Goal: Information Seeking & Learning: Learn about a topic

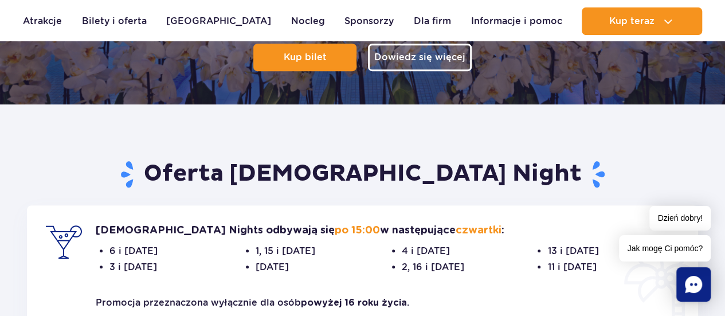
scroll to position [365, 0]
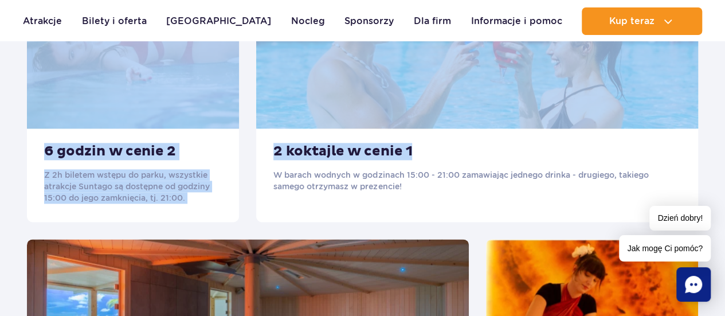
drag, startPoint x: 94, startPoint y: 145, endPoint x: 530, endPoint y: 124, distance: 436.2
click at [530, 124] on div "Oferta Ladies Night Ladies Nights odbywają się po 15:00 w następujące czwartki …" at bounding box center [362, 267] width 688 height 1030
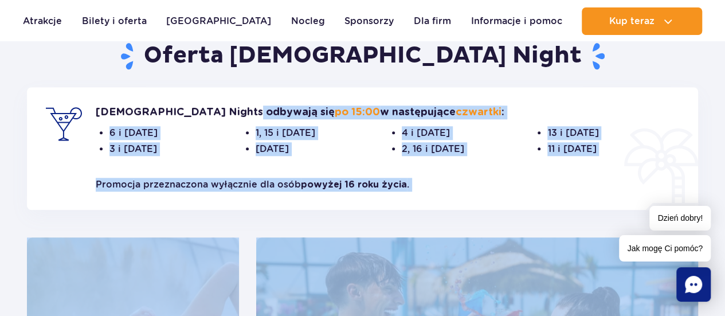
scroll to position [400, 0]
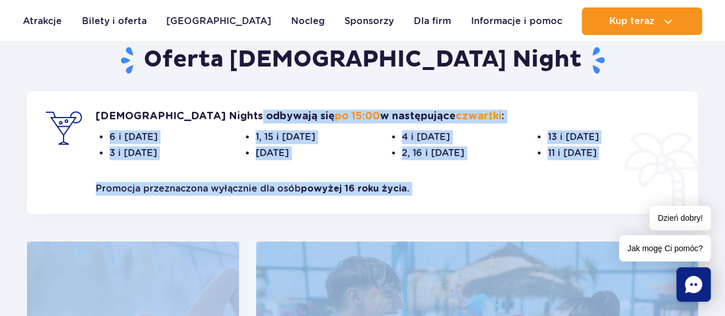
click at [616, 131] on span "13 i [DATE]" at bounding box center [613, 137] width 132 height 14
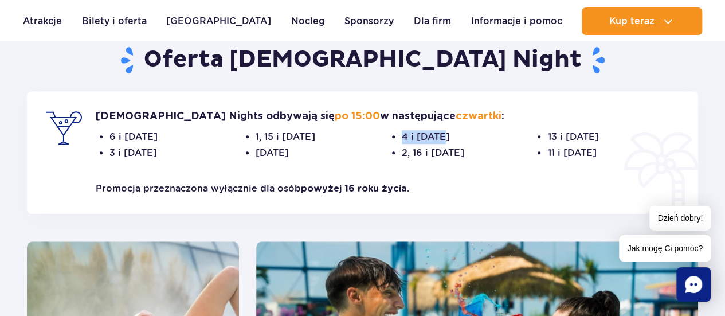
drag, startPoint x: 403, startPoint y: 134, endPoint x: 441, endPoint y: 140, distance: 38.4
click at [441, 140] on span "4 i [DATE]" at bounding box center [468, 137] width 132 height 14
click at [421, 136] on span "4 i [DATE]" at bounding box center [468, 137] width 132 height 14
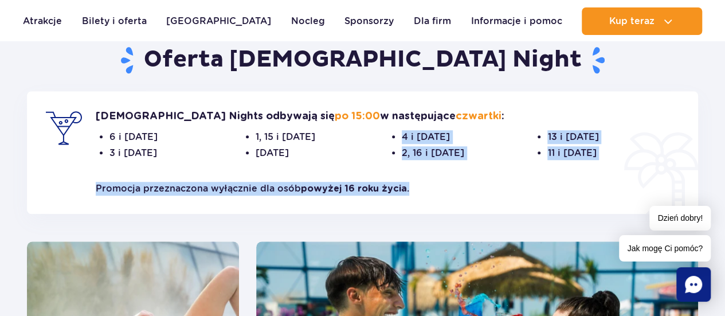
drag, startPoint x: 401, startPoint y: 130, endPoint x: 500, endPoint y: 170, distance: 106.7
click at [500, 170] on div "Ladies Nights odbywają się po 15:00 w następujące czwartki : 6 i 20 marca 3 i 1…" at bounding box center [362, 152] width 671 height 123
click at [455, 135] on span "4 i 18 września" at bounding box center [468, 137] width 132 height 14
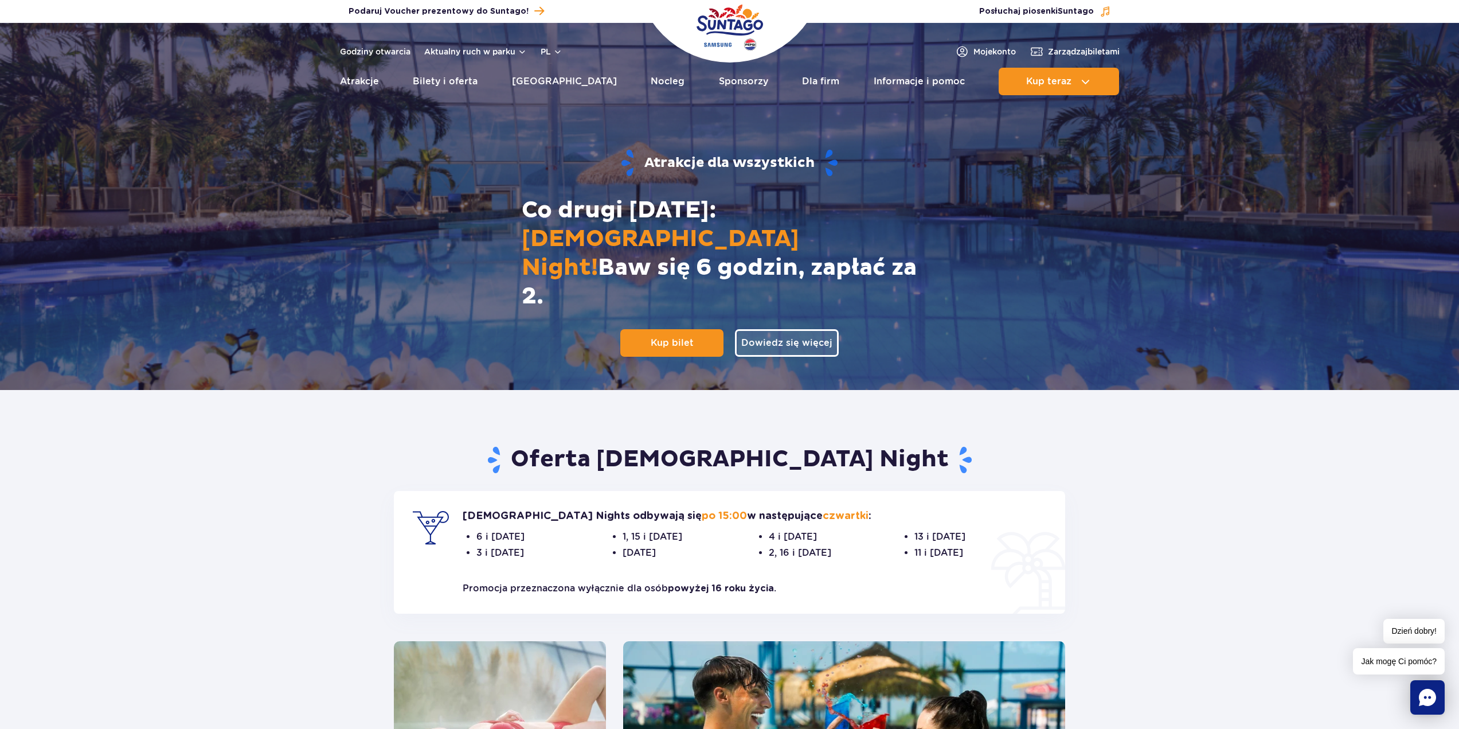
click at [705, 32] on img "Park of Poland" at bounding box center [730, 27] width 66 height 53
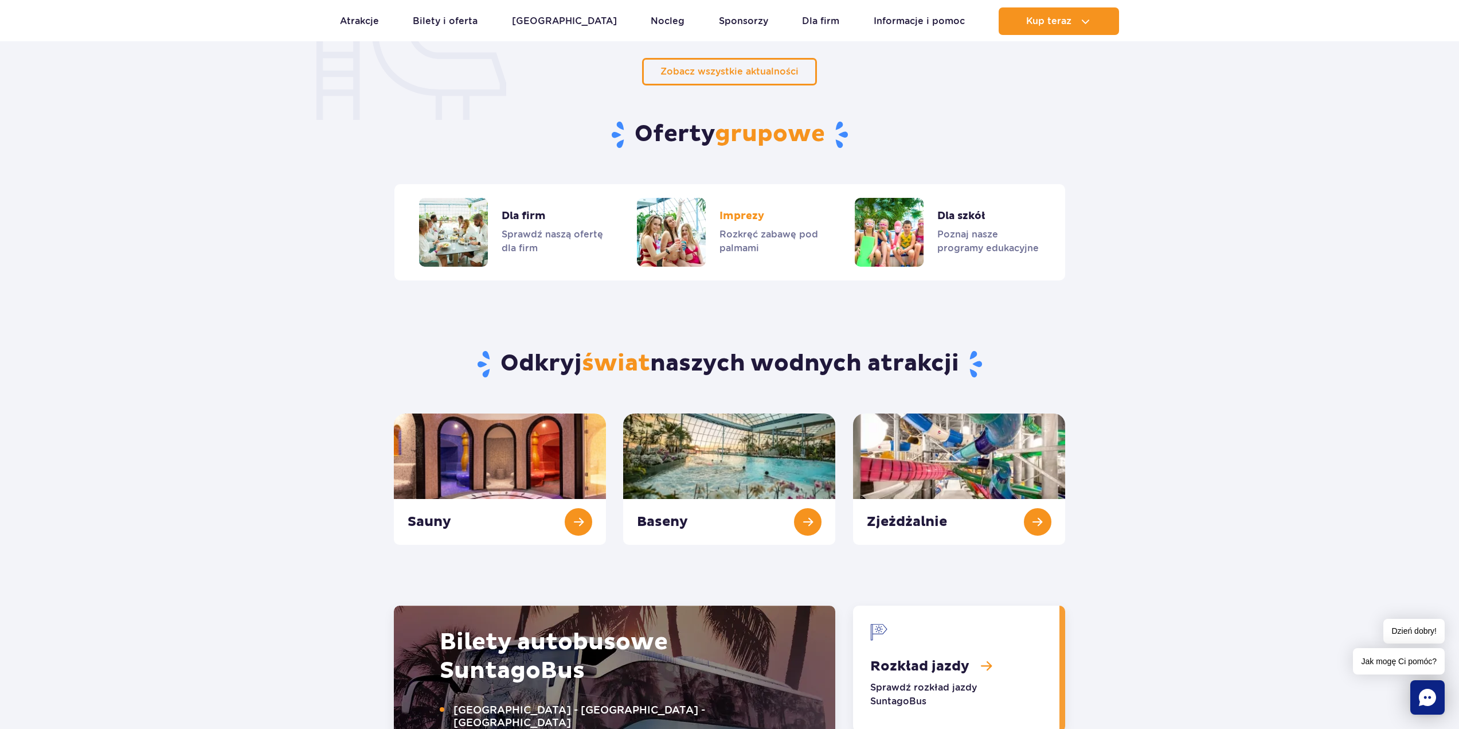
scroll to position [917, 0]
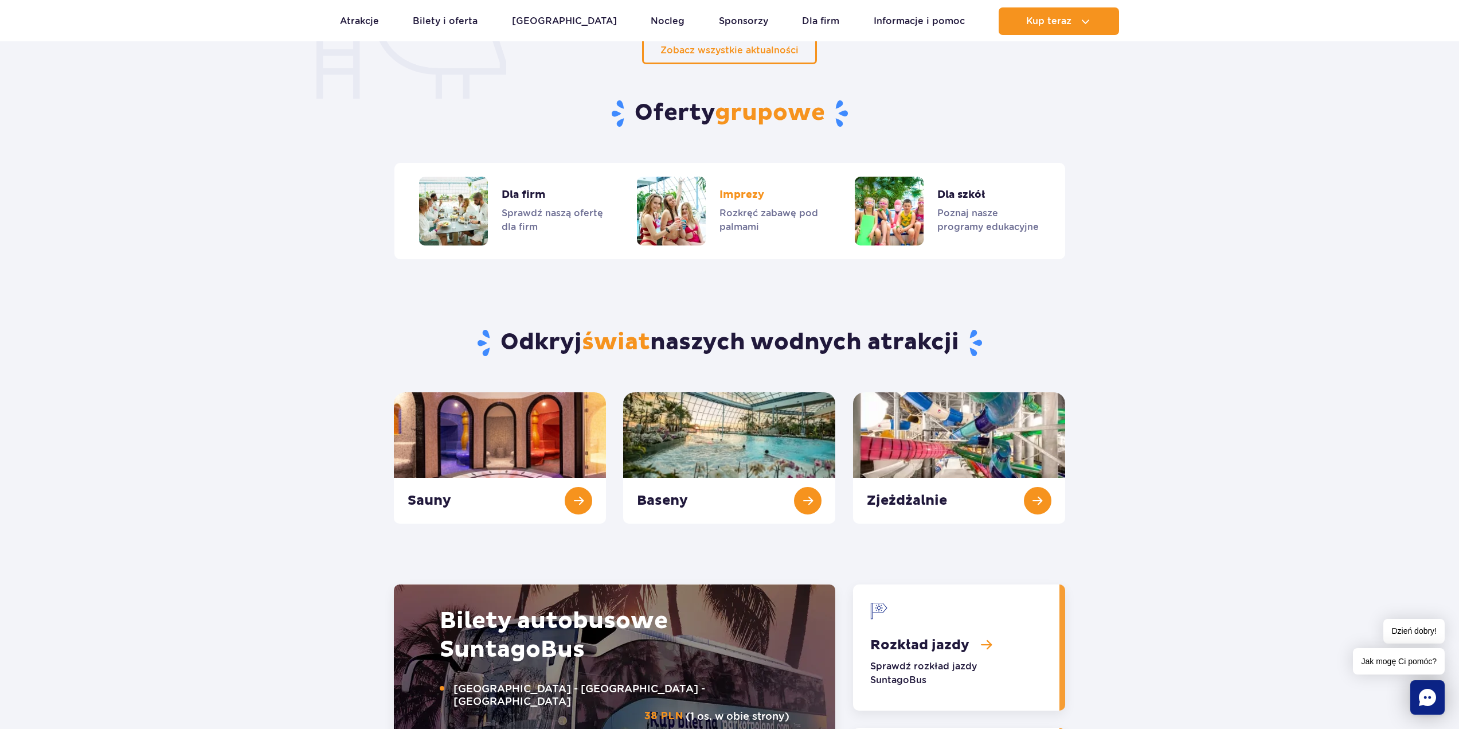
click at [675, 210] on link "Imprezy" at bounding box center [729, 211] width 185 height 69
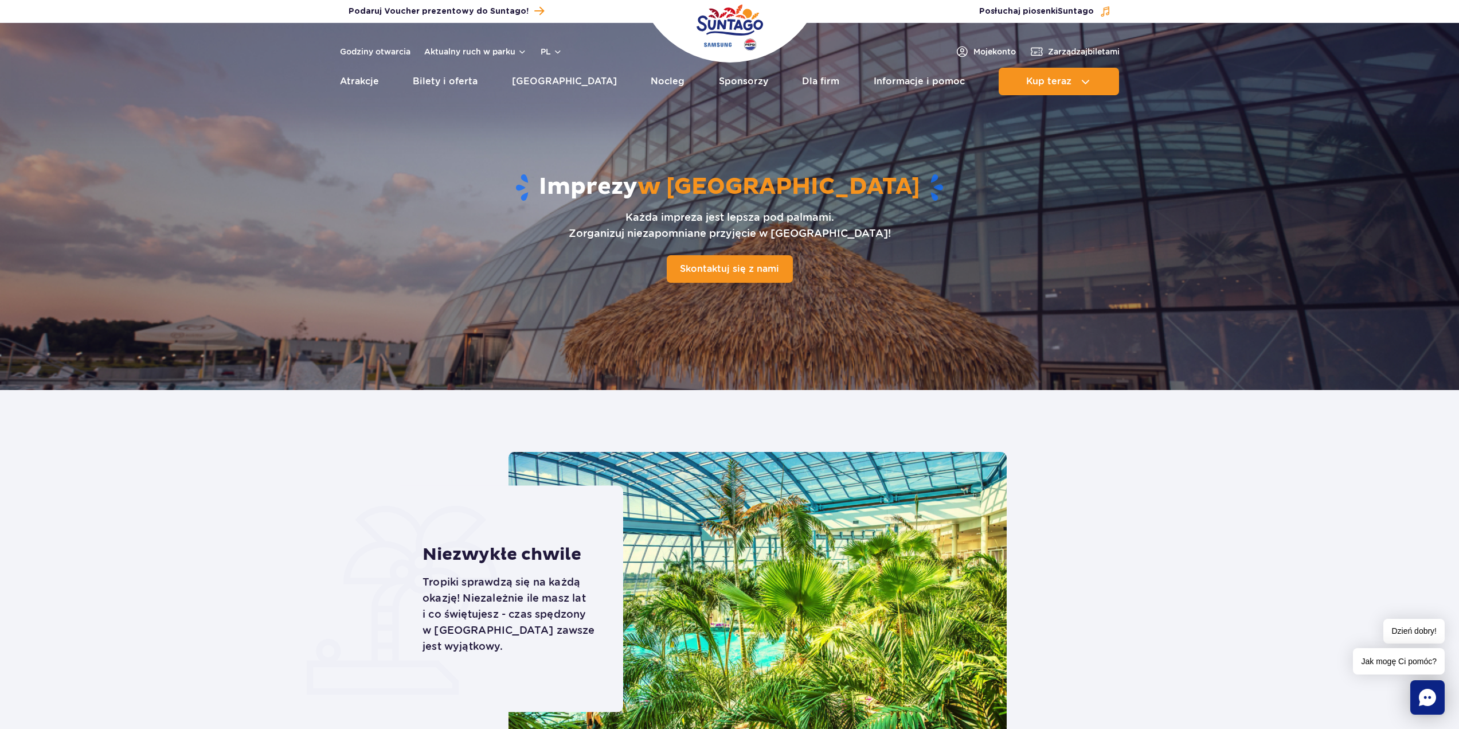
click at [707, 37] on img "Park of Poland" at bounding box center [730, 27] width 66 height 53
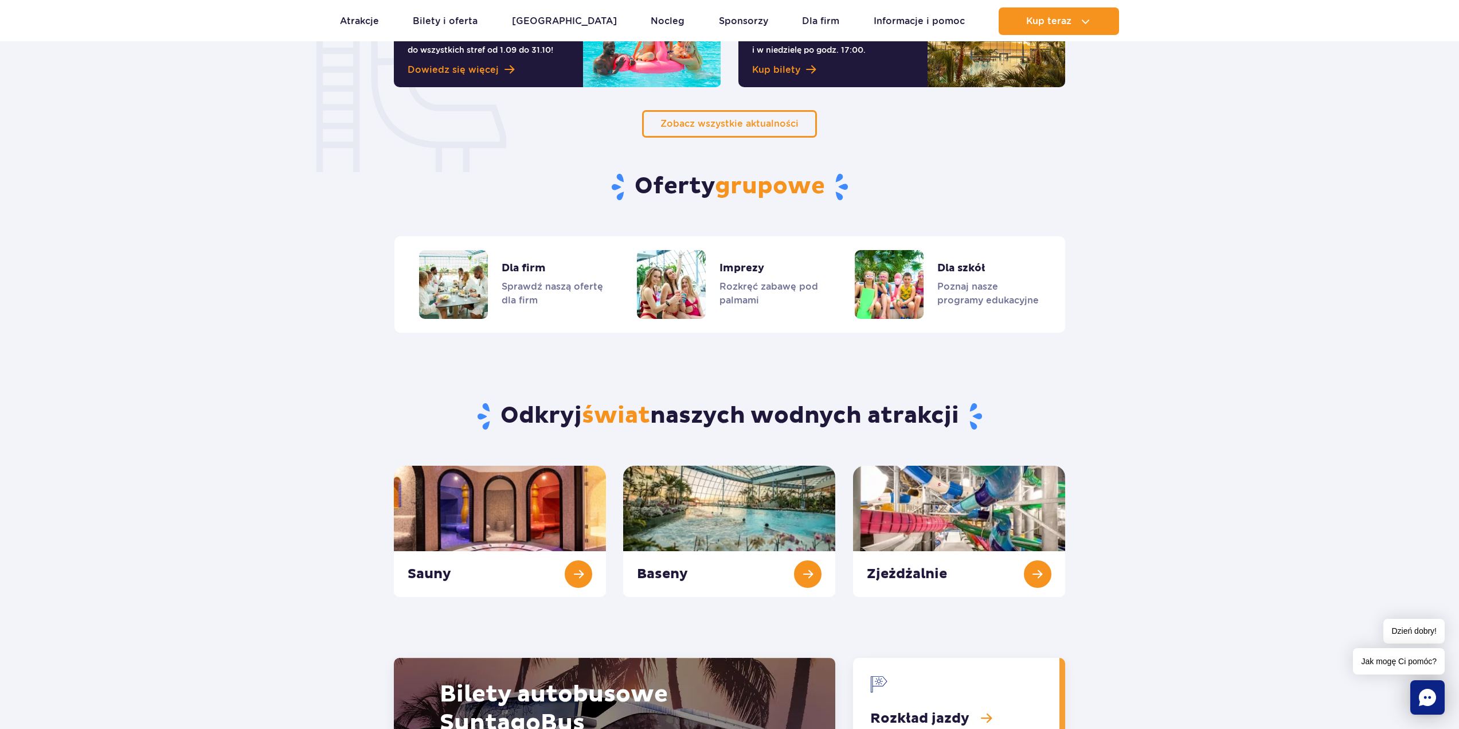
scroll to position [860, 0]
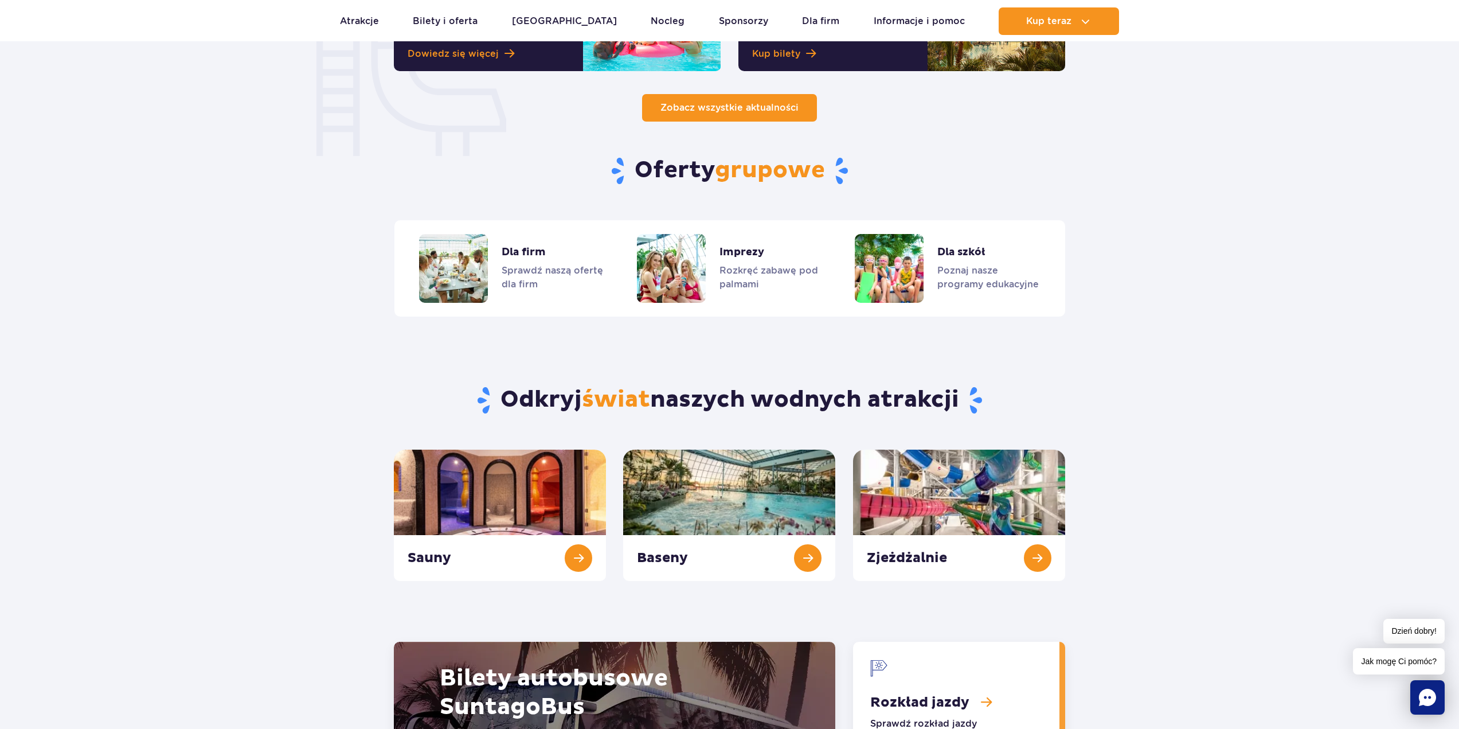
click at [703, 117] on link "Zobacz wszystkie aktualności" at bounding box center [729, 108] width 175 height 28
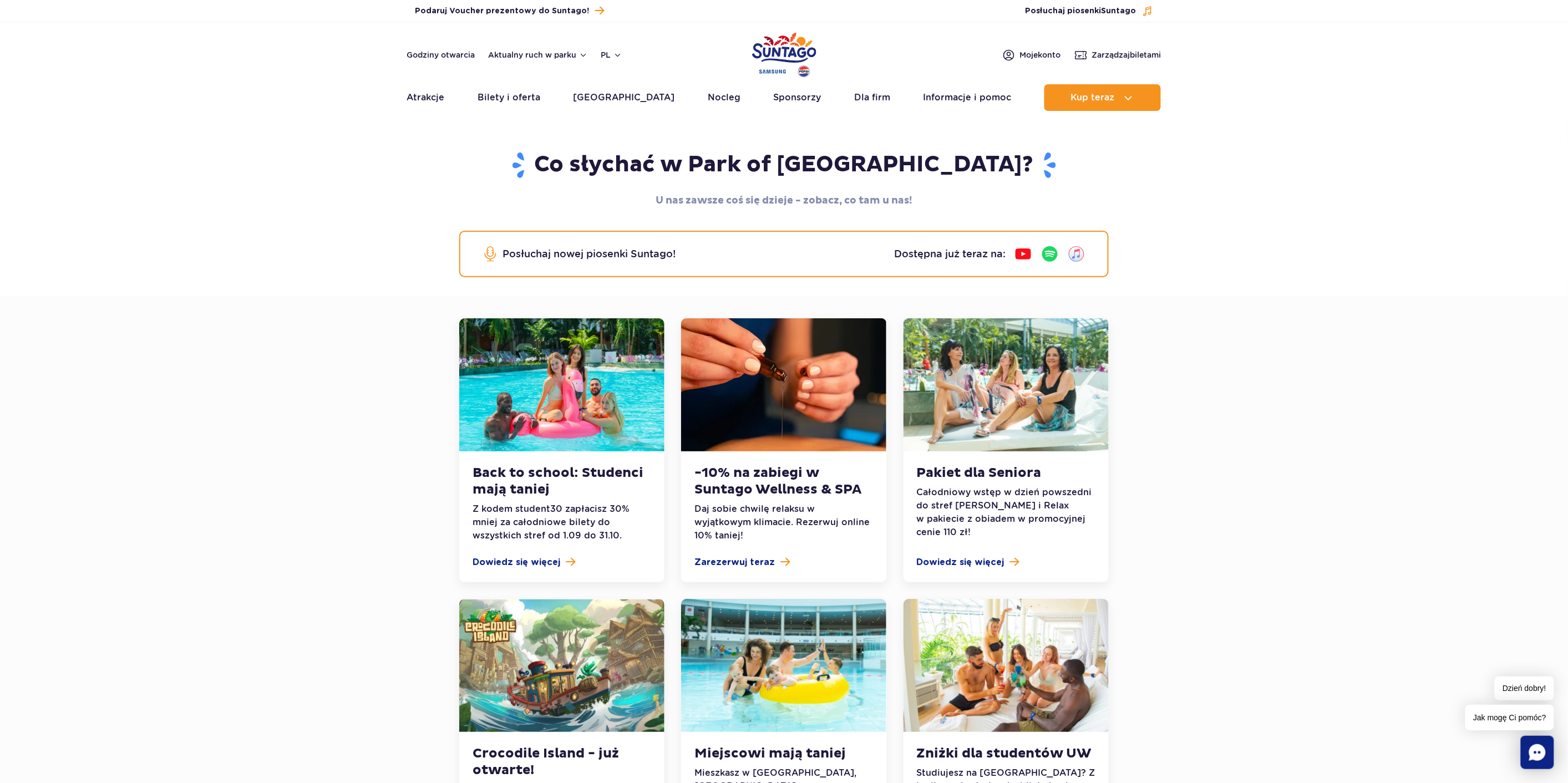
click at [784, 52] on img "Park of Poland" at bounding box center [784, 54] width 64 height 51
